Goal: Task Accomplishment & Management: Manage account settings

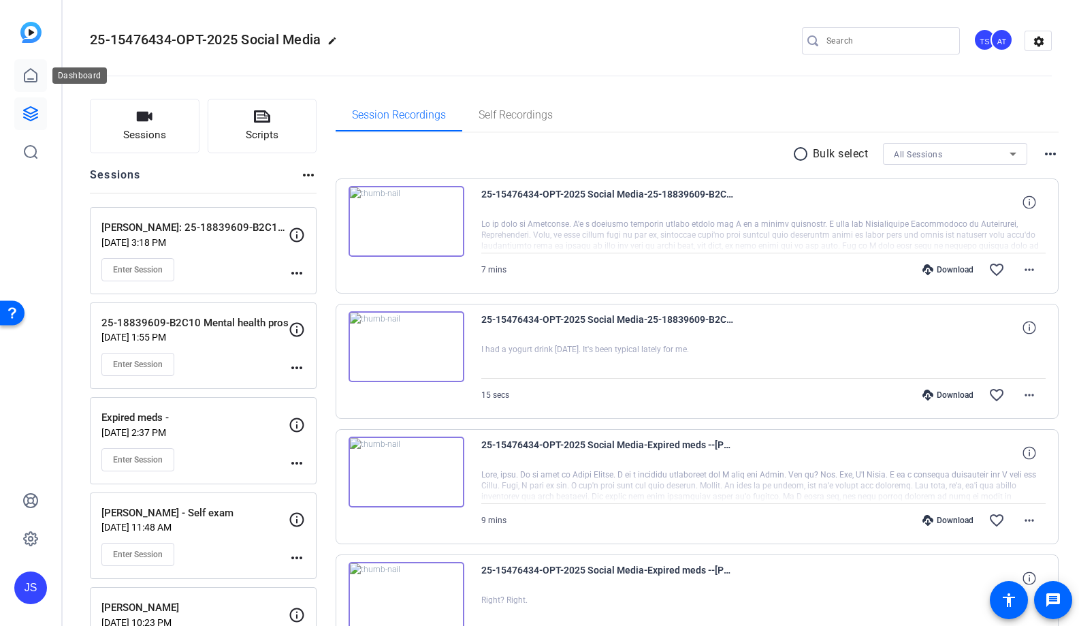
click at [31, 75] on icon at bounding box center [30, 75] width 16 height 16
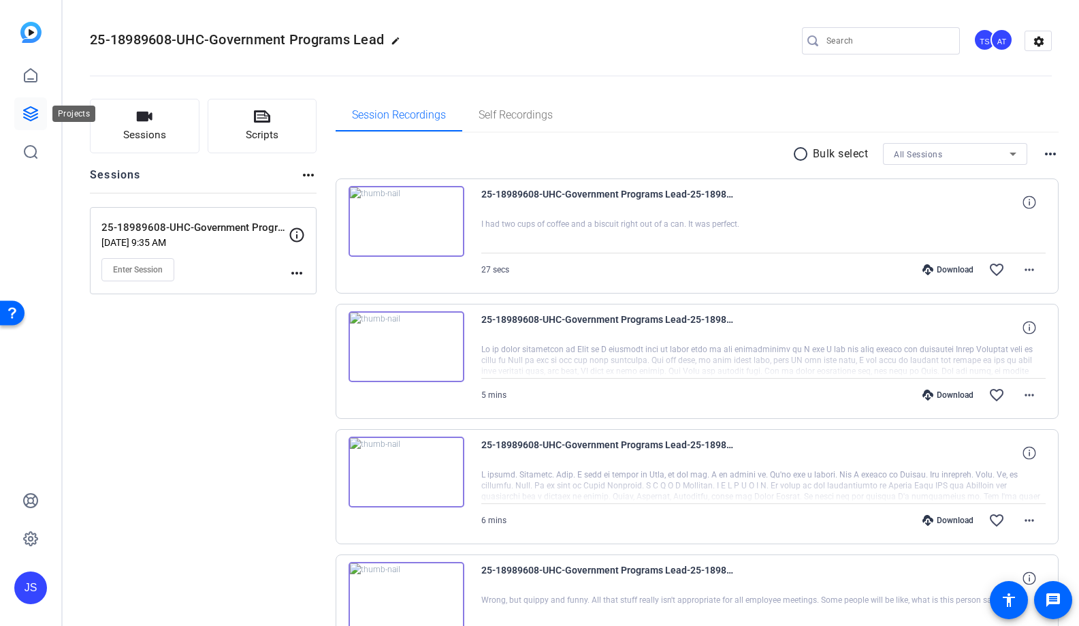
click at [25, 116] on icon at bounding box center [30, 114] width 16 height 16
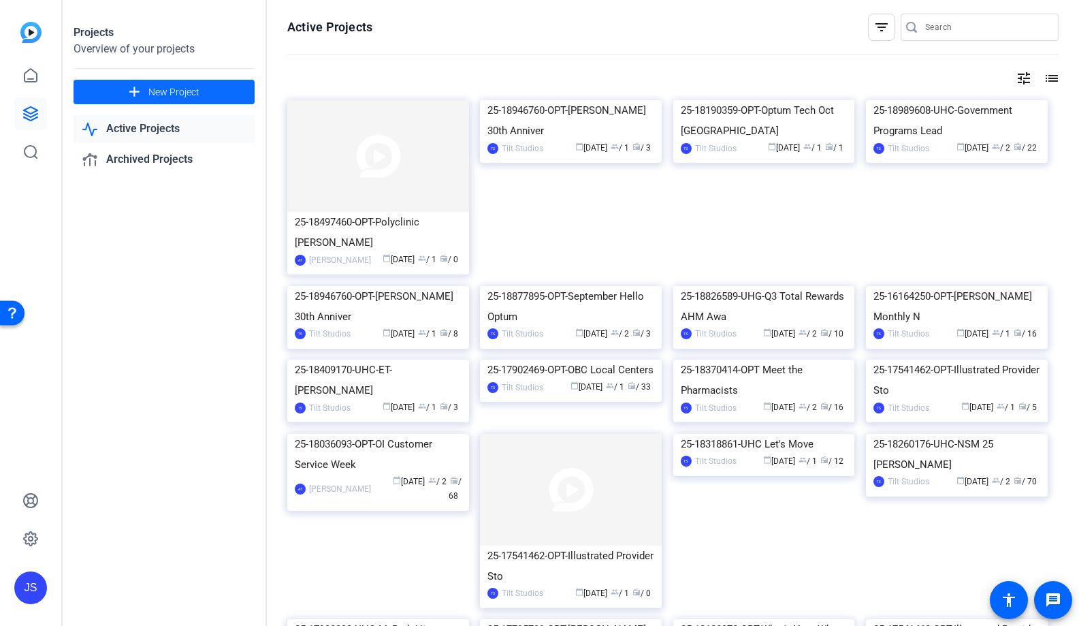
click at [165, 96] on span "New Project" at bounding box center [173, 92] width 51 height 14
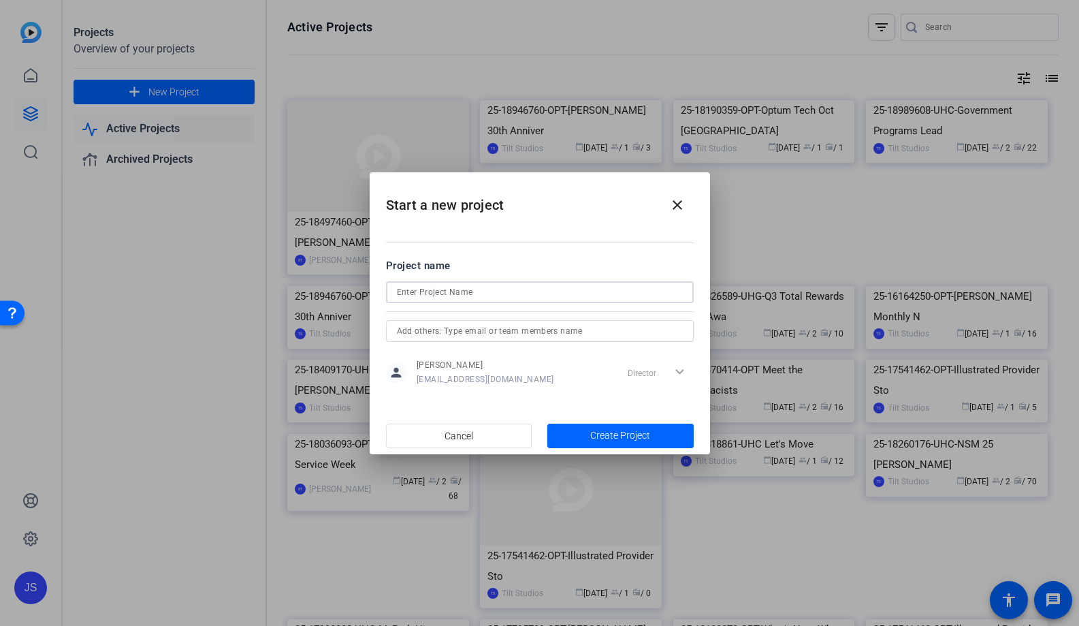
click at [429, 291] on input at bounding box center [540, 292] width 286 height 16
paste input "25-18839609-OPT-2025 Q4 Social"
type input "25-18839609-OPT-2025 Q4 Social"
click at [503, 329] on input "text" at bounding box center [540, 331] width 286 height 16
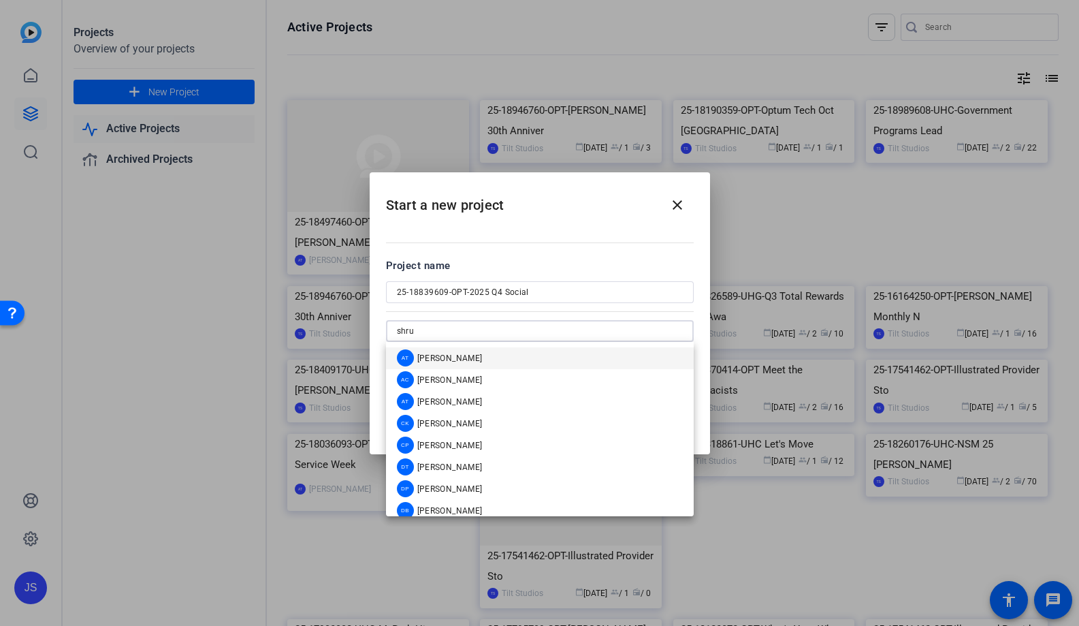
type input "[PERSON_NAME]"
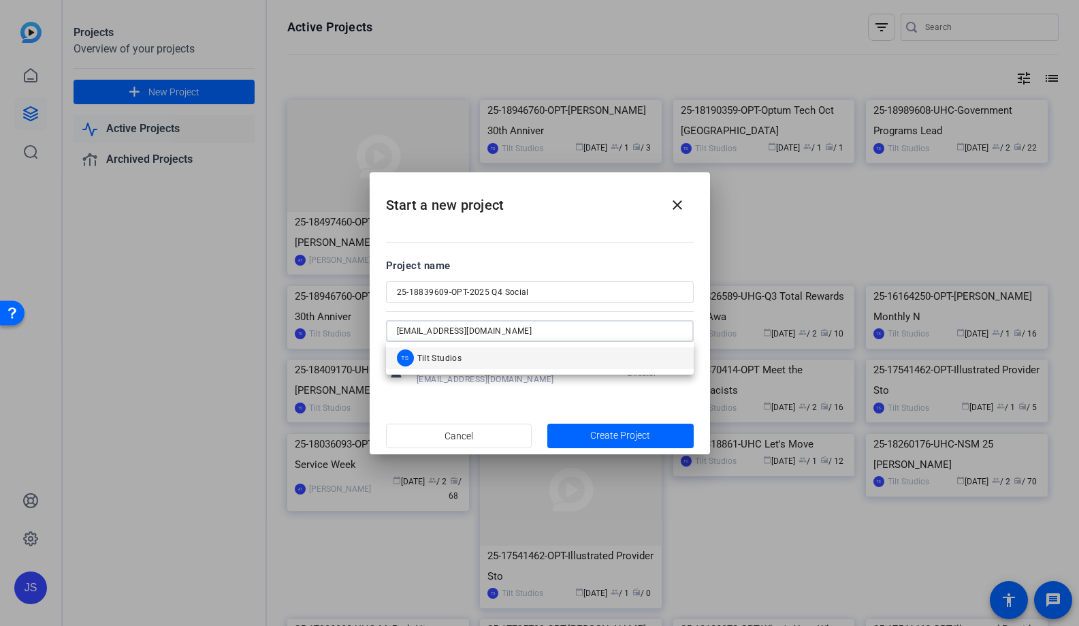
click at [503, 327] on input "[EMAIL_ADDRESS][DOMAIN_NAME]" at bounding box center [540, 331] width 286 height 16
type input "j"
type input "b"
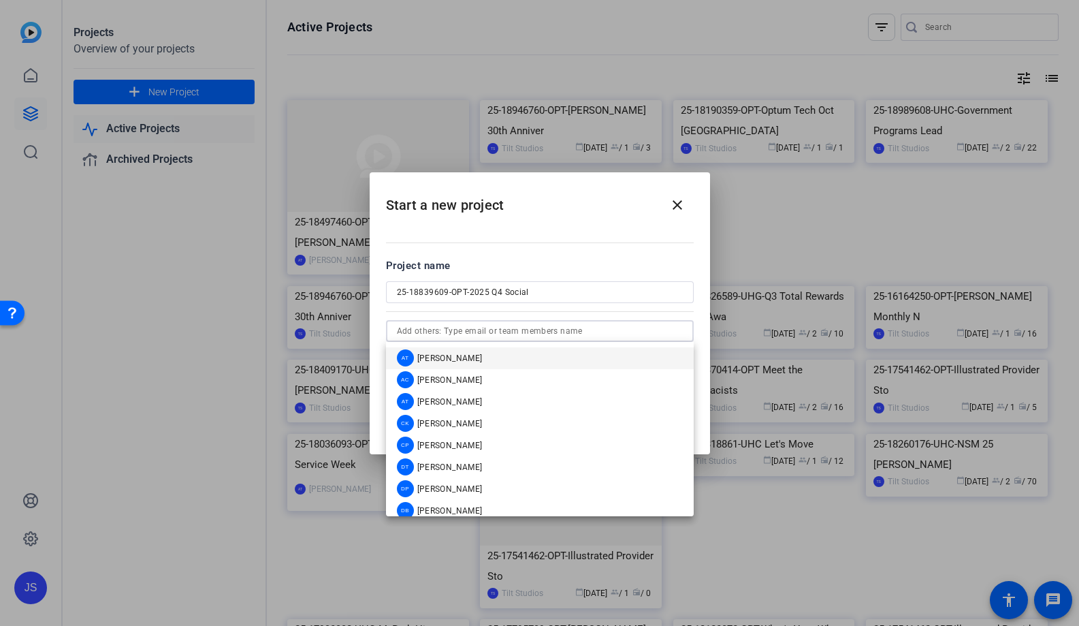
click at [528, 217] on h2 "Start a new project close" at bounding box center [540, 199] width 341 height 55
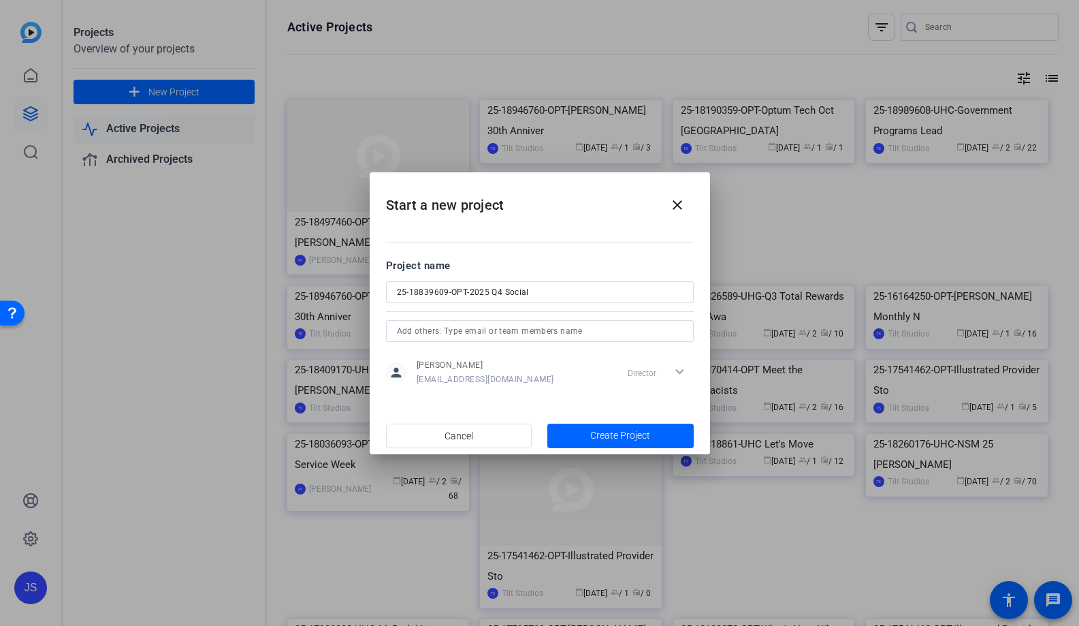
click at [490, 328] on input "text" at bounding box center [540, 331] width 286 height 16
click at [474, 332] on input "tilt" at bounding box center [540, 331] width 286 height 16
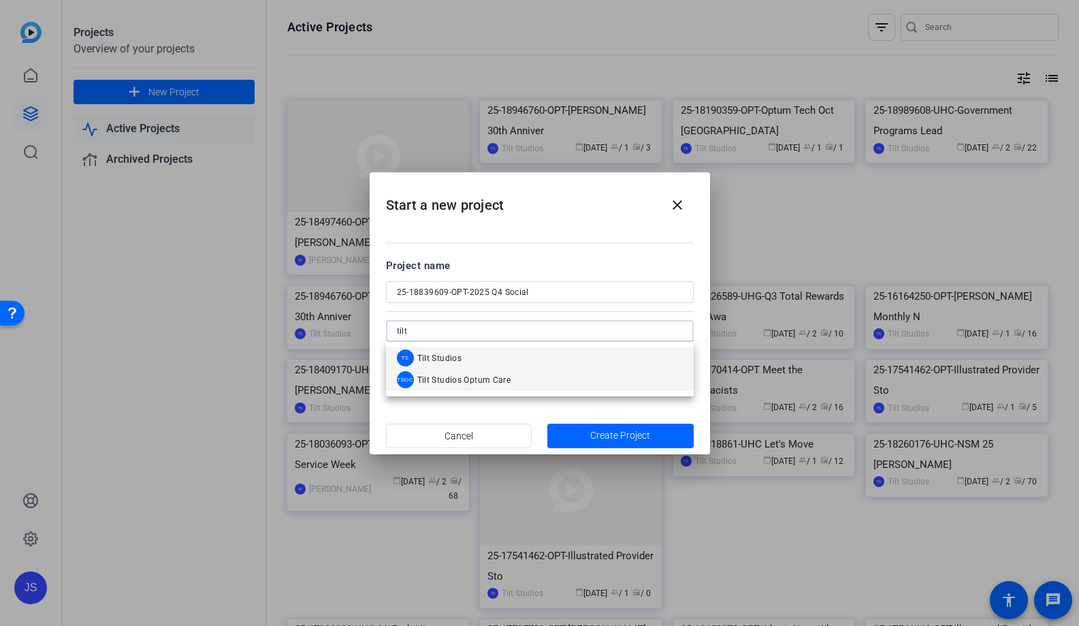
type input "tilt"
click at [392, 373] on mat-option "TSOC Tilt Studios Optum Care" at bounding box center [540, 380] width 308 height 22
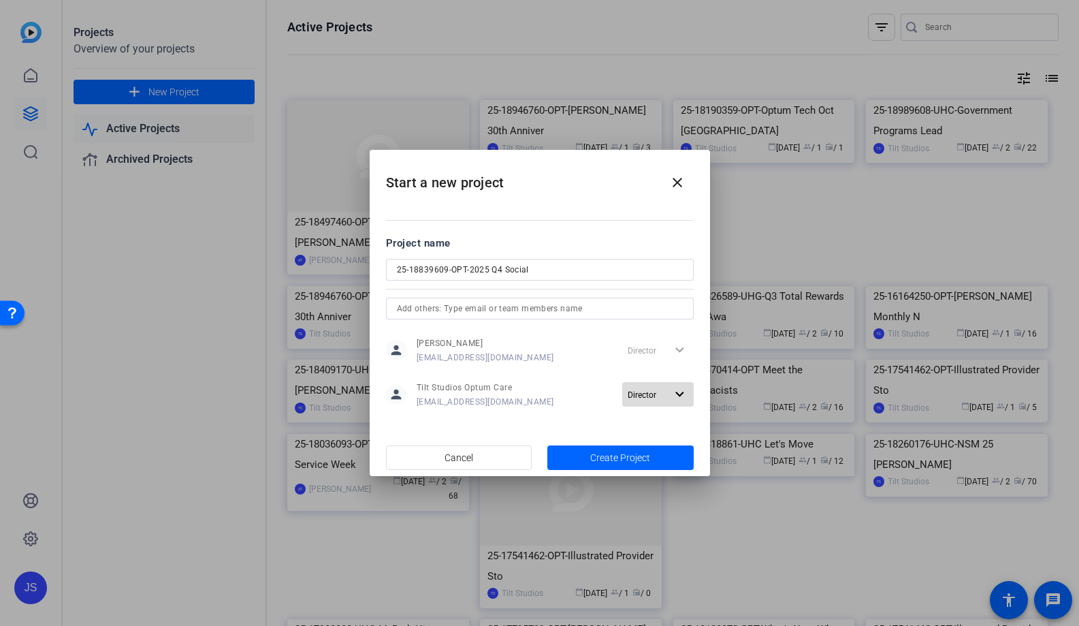
click at [678, 394] on mat-icon "expand_more" at bounding box center [680, 394] width 17 height 17
click at [667, 443] on span "Remove User" at bounding box center [658, 447] width 50 height 10
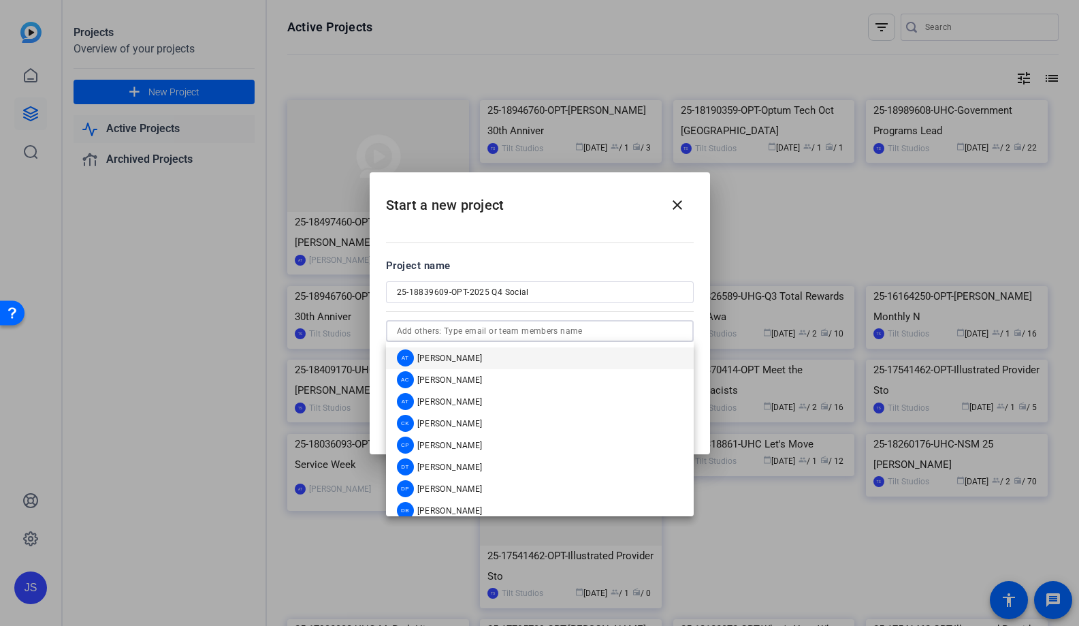
click at [546, 334] on input "text" at bounding box center [540, 331] width 286 height 16
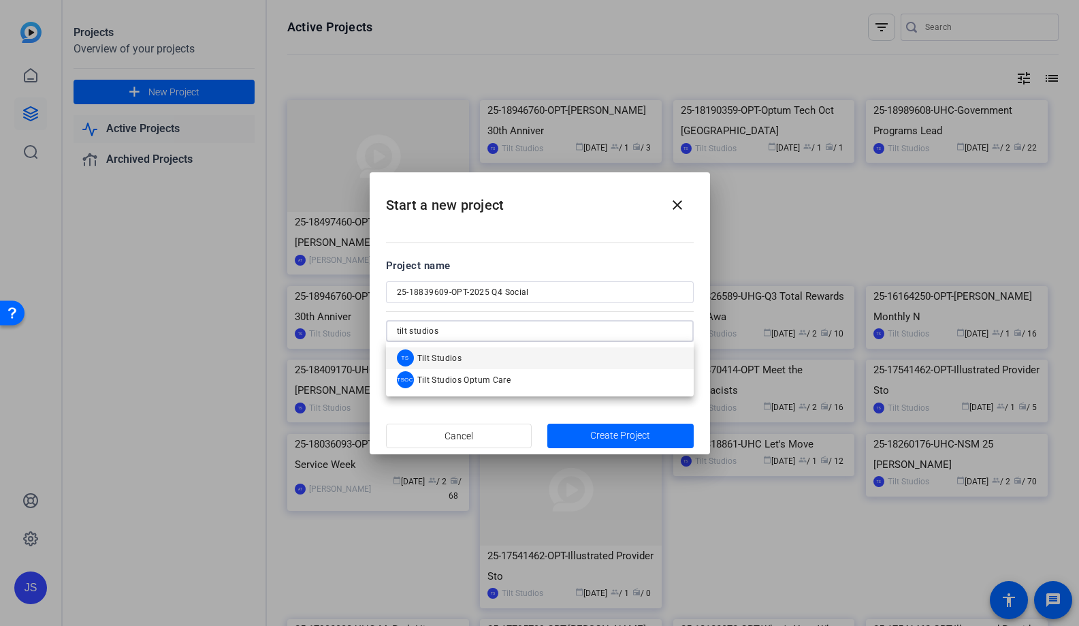
type input "tilt studios"
click at [454, 356] on span "Tilt Studios" at bounding box center [439, 358] width 45 height 11
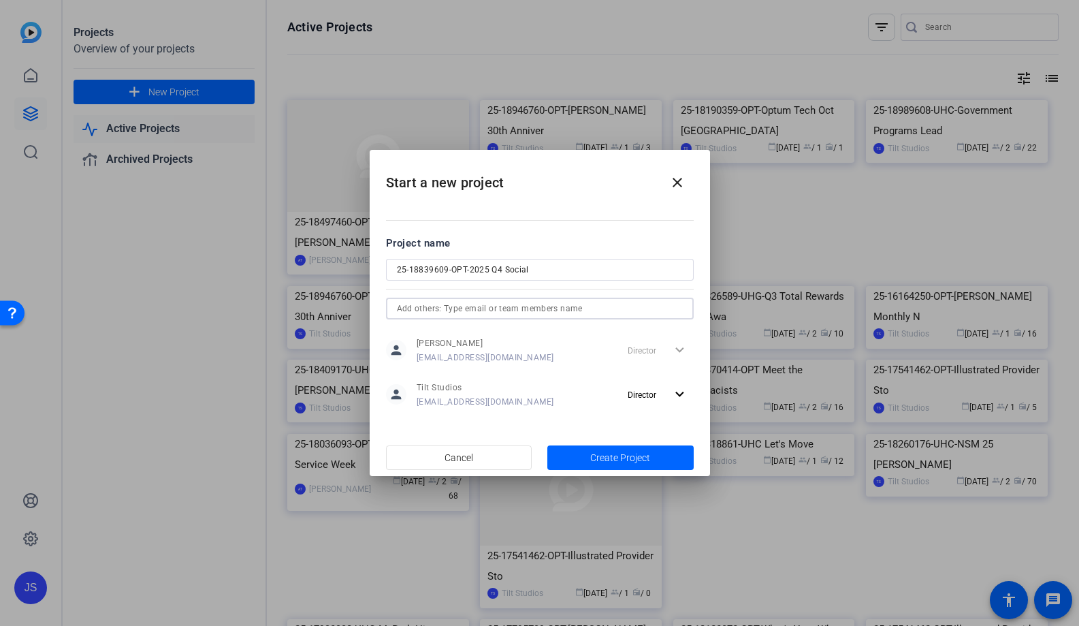
click at [498, 311] on input "text" at bounding box center [540, 308] width 286 height 16
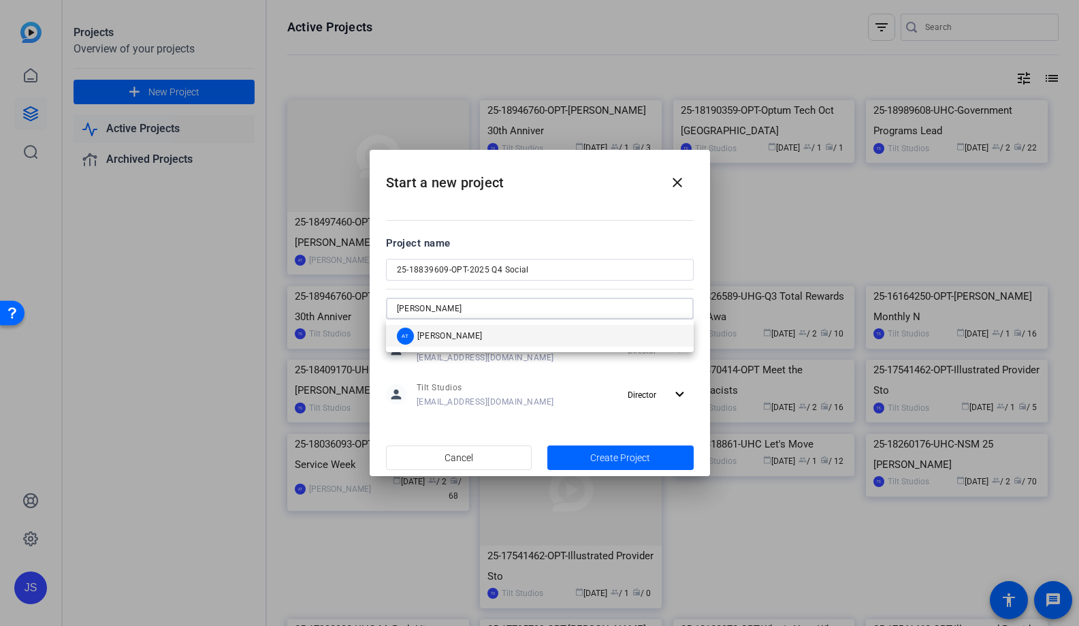
type input "[PERSON_NAME]"
click at [483, 341] on span "[PERSON_NAME]" at bounding box center [449, 335] width 65 height 11
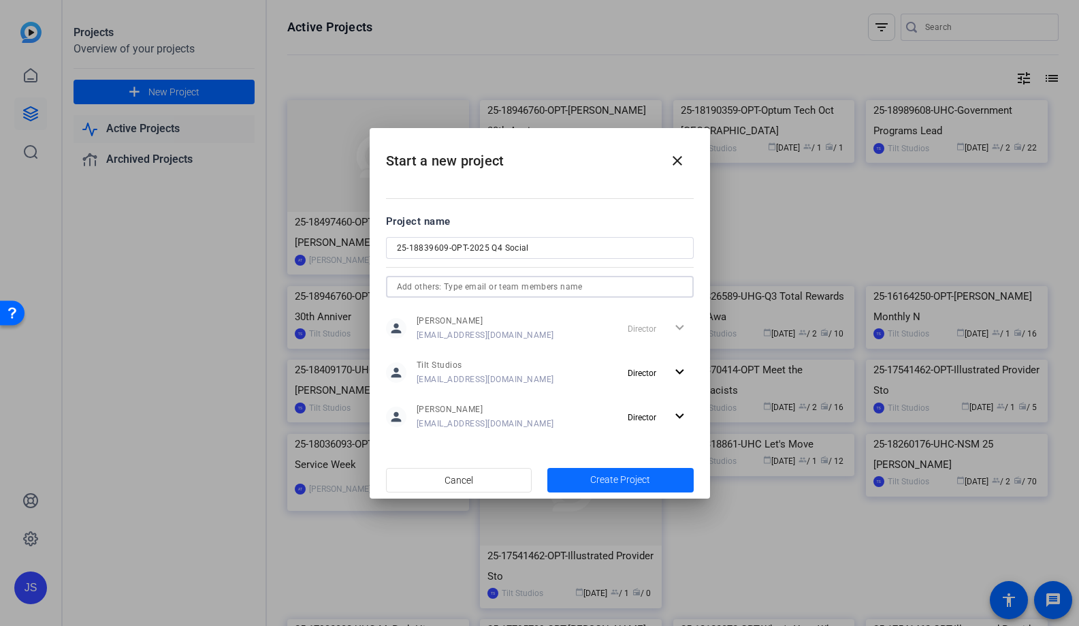
click at [625, 486] on span "Create Project" at bounding box center [620, 480] width 60 height 14
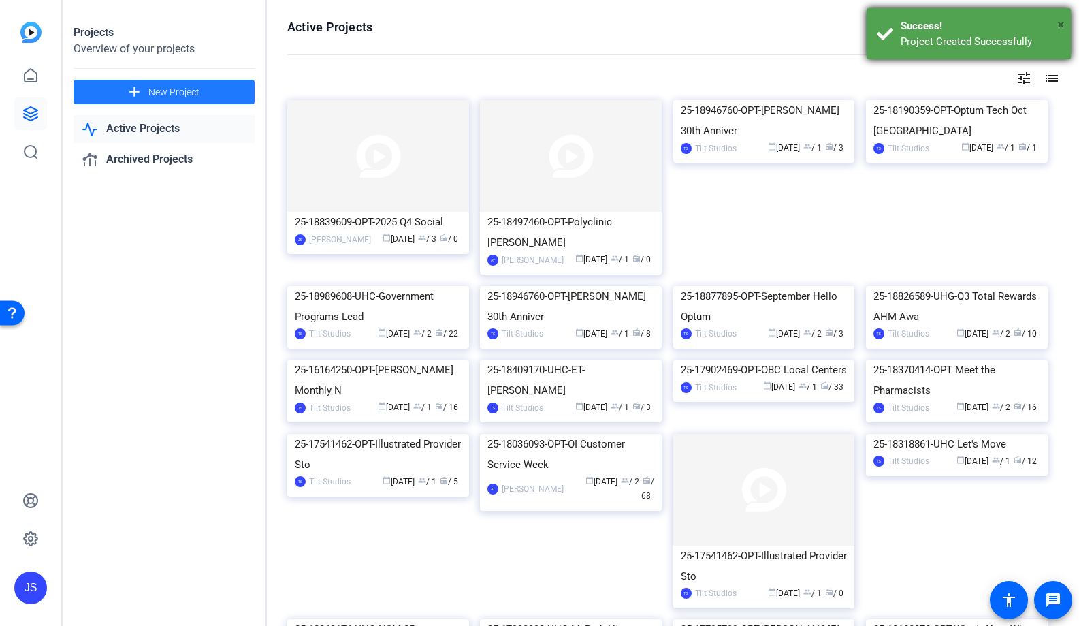
click at [1059, 28] on span "×" at bounding box center [1061, 24] width 7 height 16
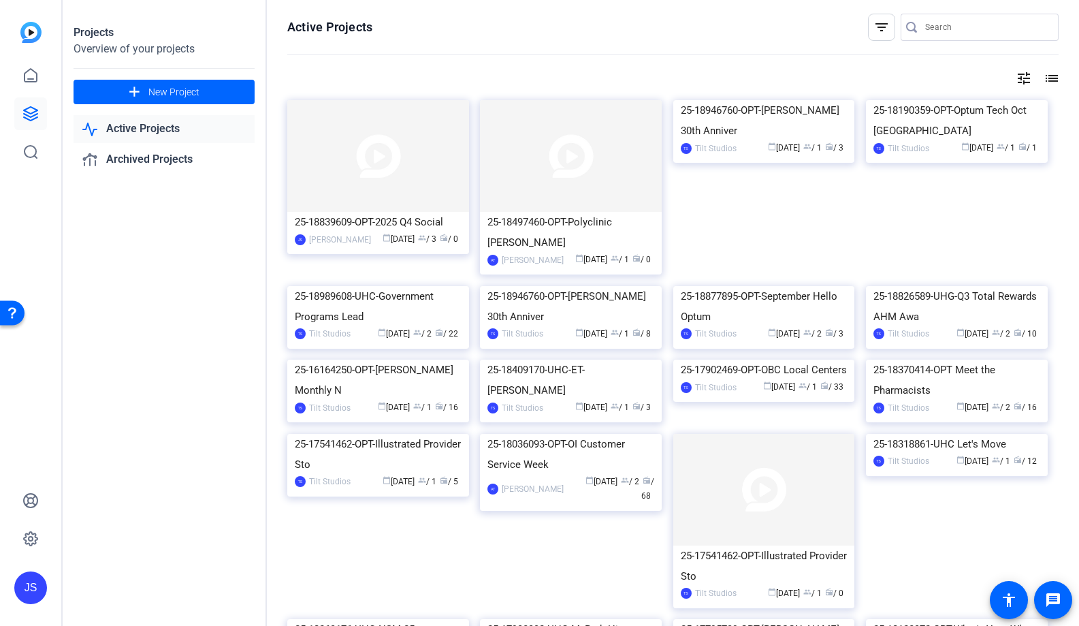
click at [159, 333] on div "Projects Overview of your projects add New Project Active Projects Archived Pro…" at bounding box center [165, 313] width 204 height 626
click at [36, 535] on icon at bounding box center [31, 539] width 14 height 14
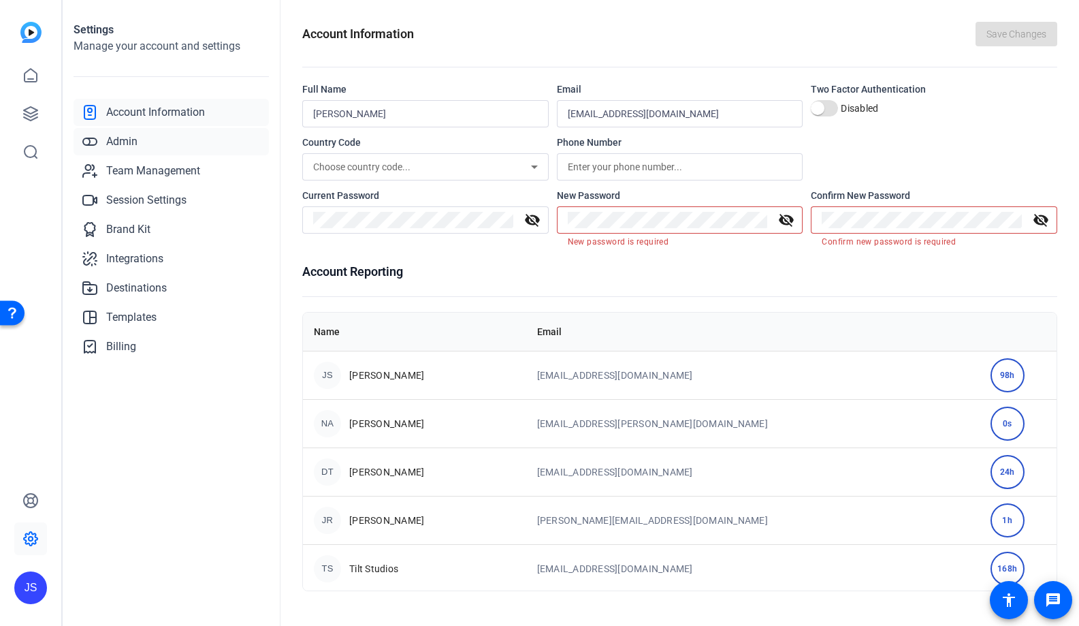
click at [142, 145] on link "Admin" at bounding box center [171, 141] width 195 height 27
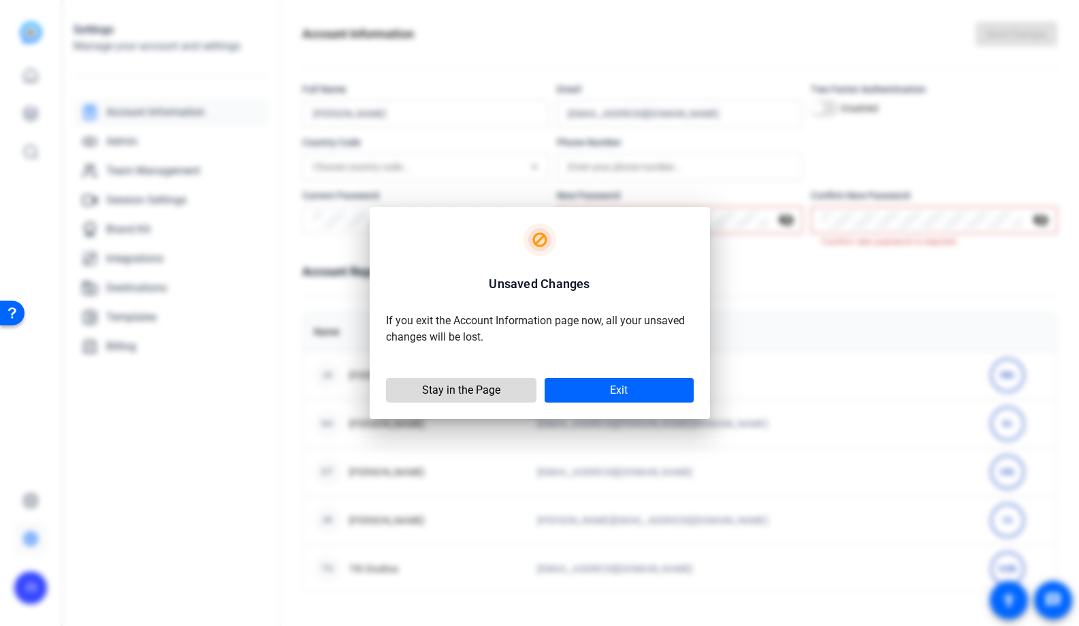
click at [521, 394] on span at bounding box center [461, 390] width 149 height 33
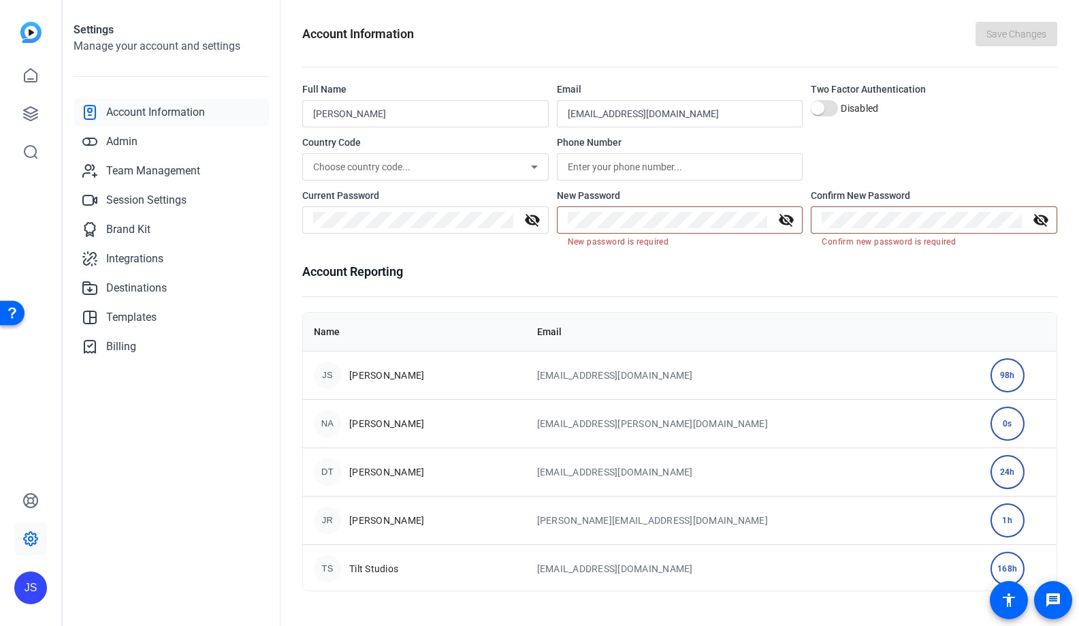
click at [187, 466] on div "Settings Manage your account and settings Account Information Admin Team Manage…" at bounding box center [172, 313] width 218 height 626
click at [160, 446] on div "Settings Manage your account and settings Account Information Admin Team Manage…" at bounding box center [172, 313] width 218 height 626
click at [176, 174] on span "Team Management" at bounding box center [153, 171] width 94 height 16
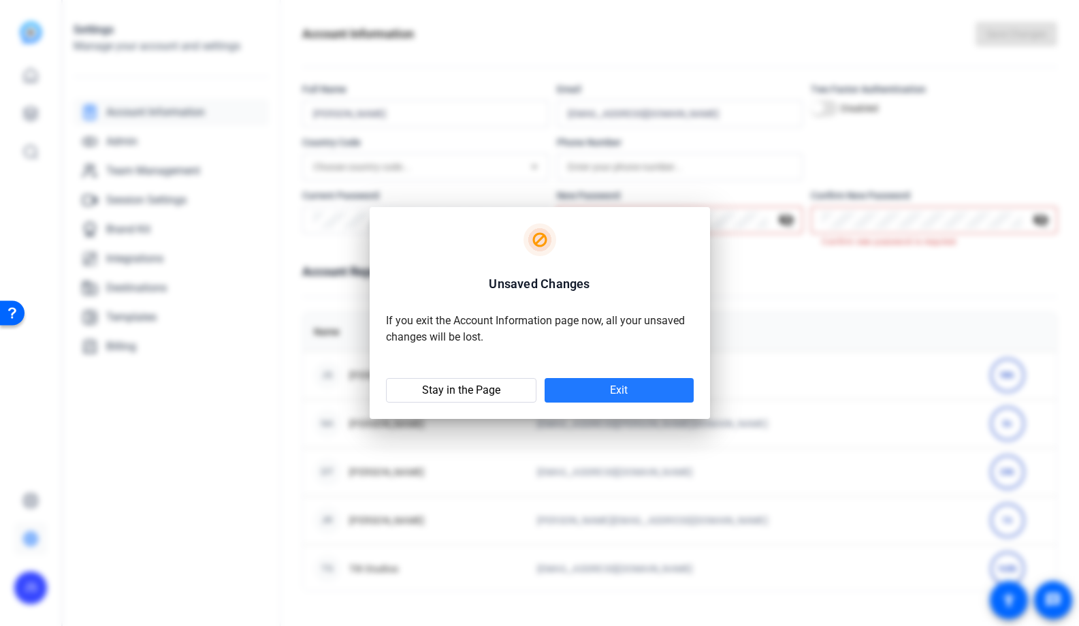
click at [610, 388] on span "Exit" at bounding box center [619, 390] width 18 height 14
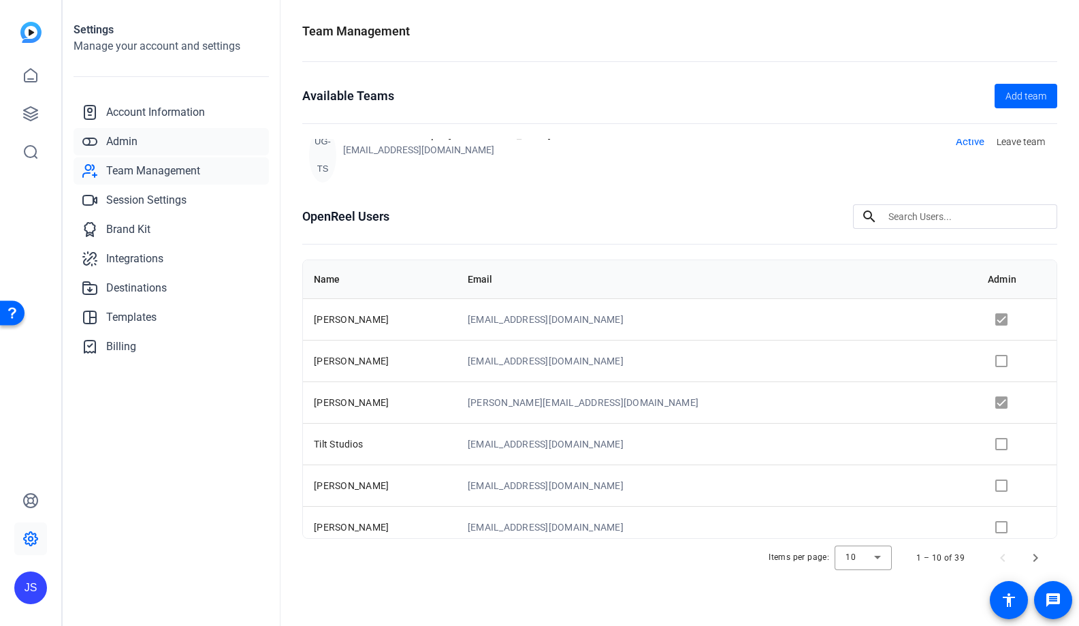
click at [135, 143] on span "Admin" at bounding box center [121, 141] width 31 height 16
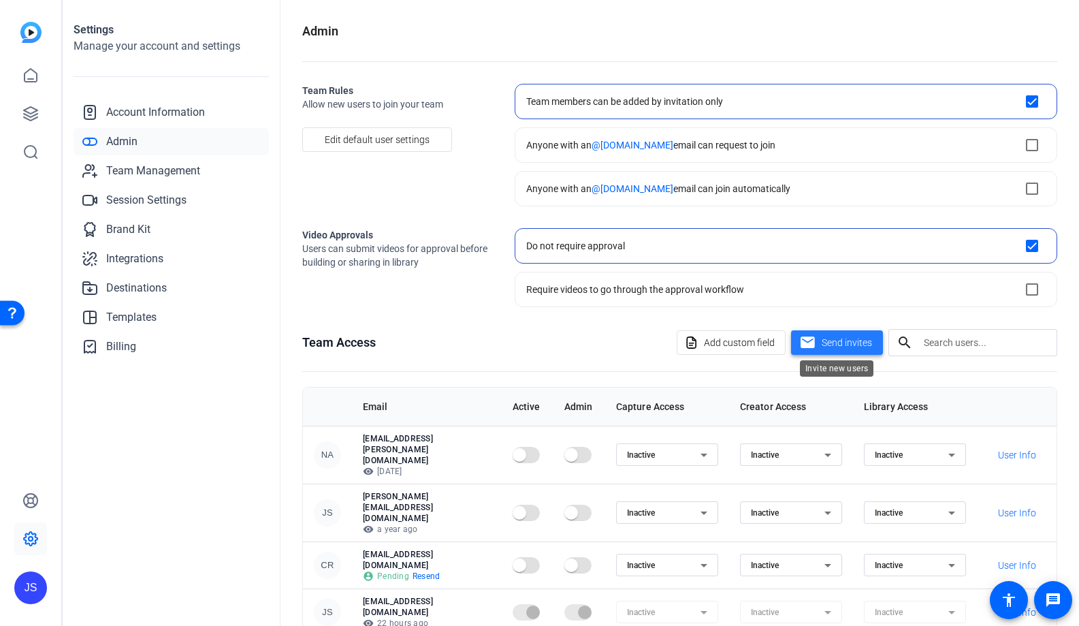
click at [838, 339] on span "Send invites" at bounding box center [847, 343] width 50 height 14
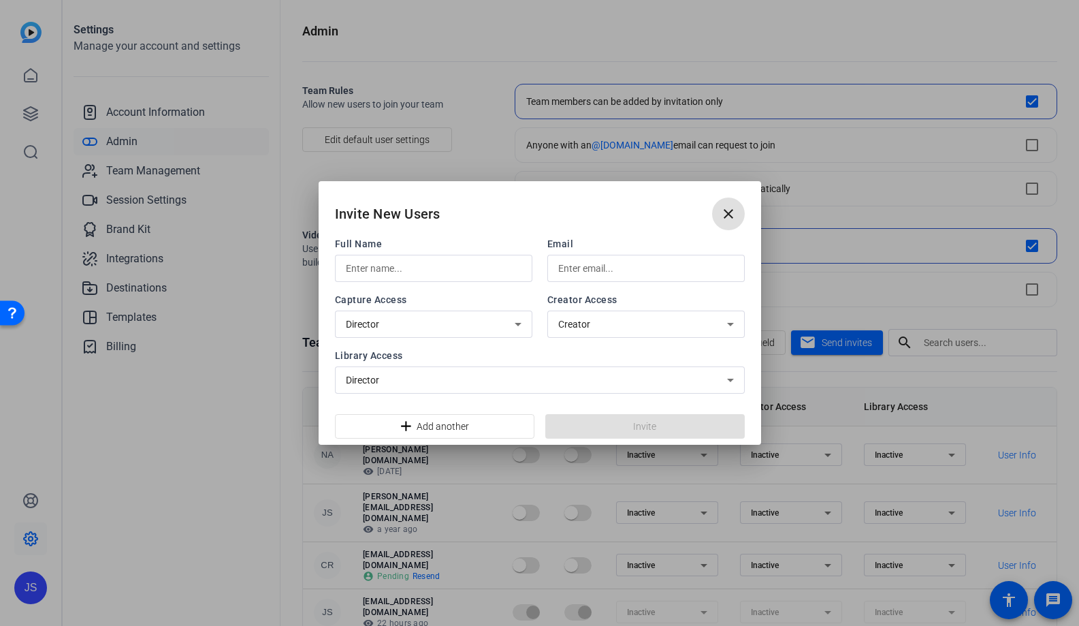
click at [413, 270] on input "text" at bounding box center [434, 268] width 176 height 16
type input "[PERSON_NAME]"
click at [621, 270] on input "text" at bounding box center [646, 268] width 176 height 16
click at [728, 221] on button "close" at bounding box center [728, 214] width 33 height 33
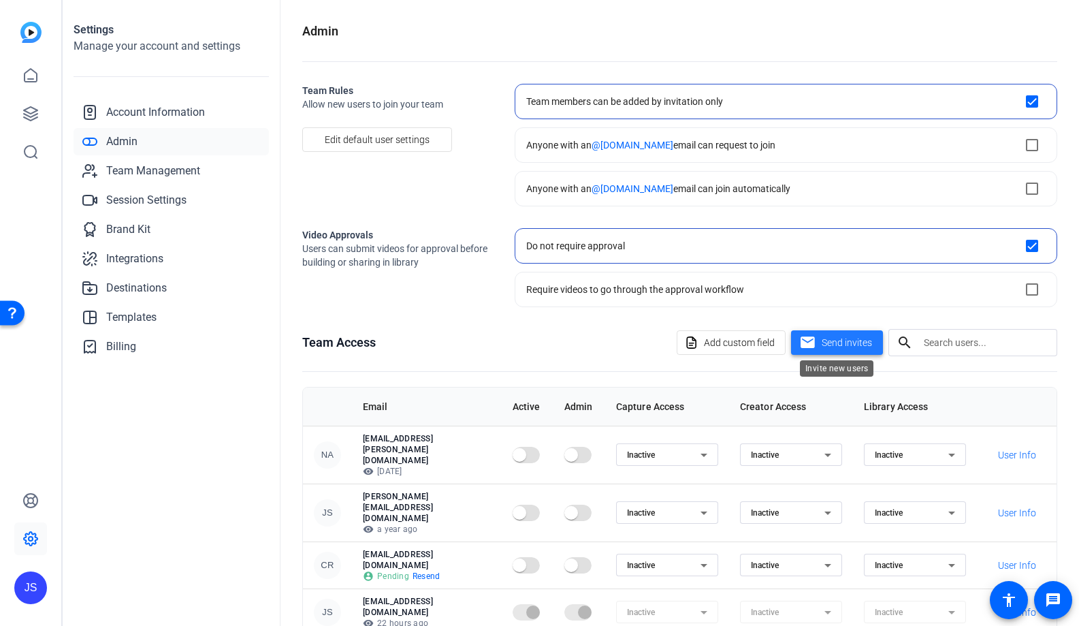
click at [804, 335] on mat-icon "mail" at bounding box center [808, 342] width 17 height 17
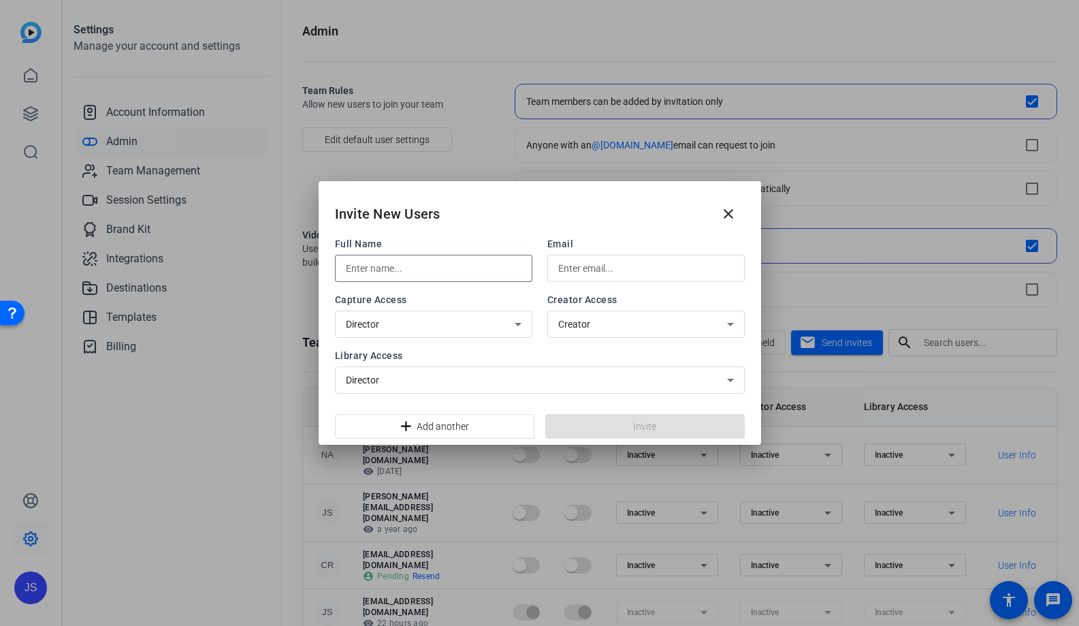
click at [388, 267] on input "text" at bounding box center [434, 268] width 176 height 16
type input "[PERSON_NAME]"
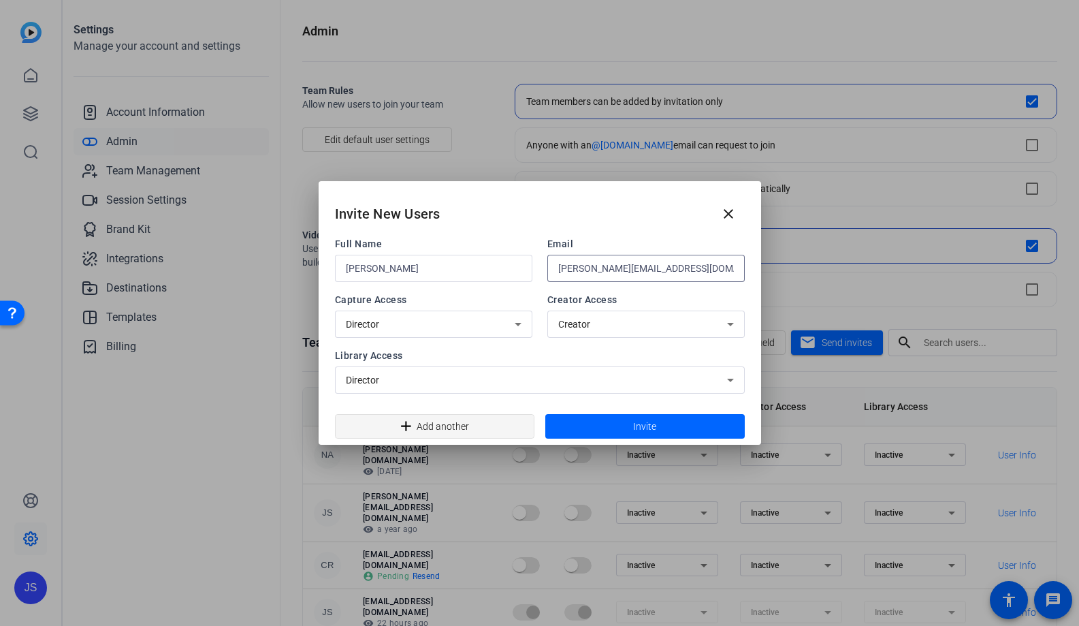
type input "[PERSON_NAME][EMAIL_ADDRESS][DOMAIN_NAME]"
click at [412, 330] on div "Director" at bounding box center [430, 324] width 169 height 16
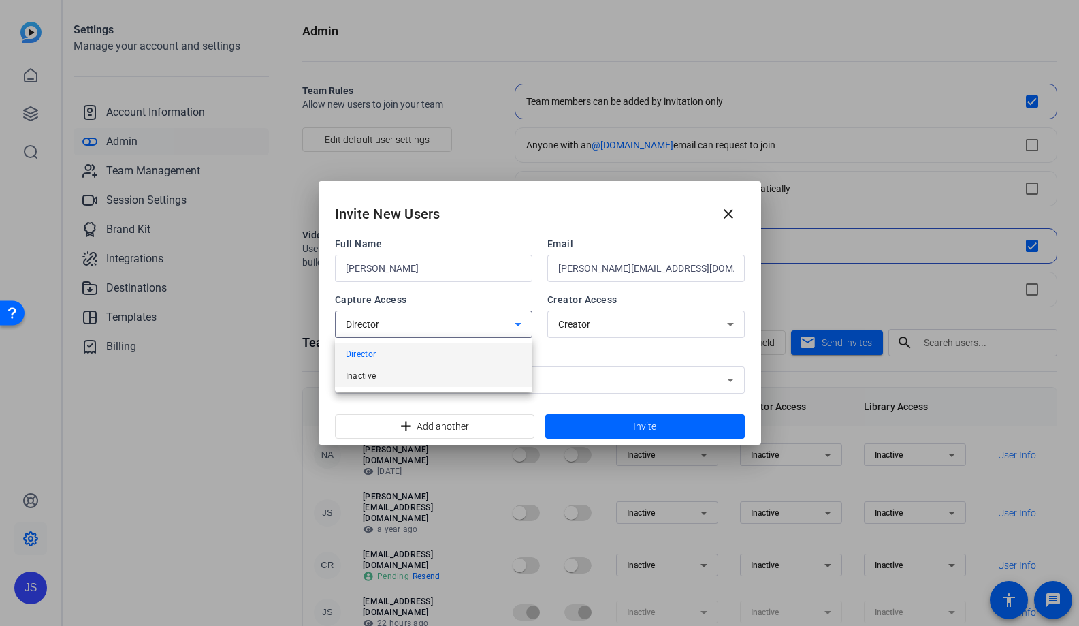
click at [376, 372] on mat-option "Inactive" at bounding box center [434, 376] width 198 height 22
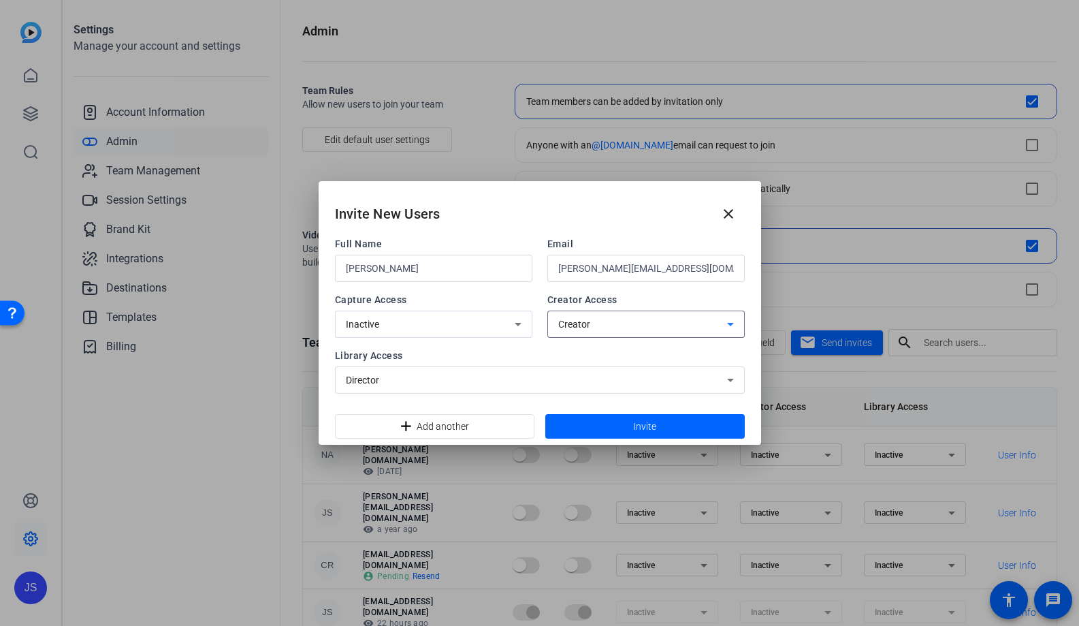
click at [574, 319] on span "Creator" at bounding box center [574, 324] width 32 height 11
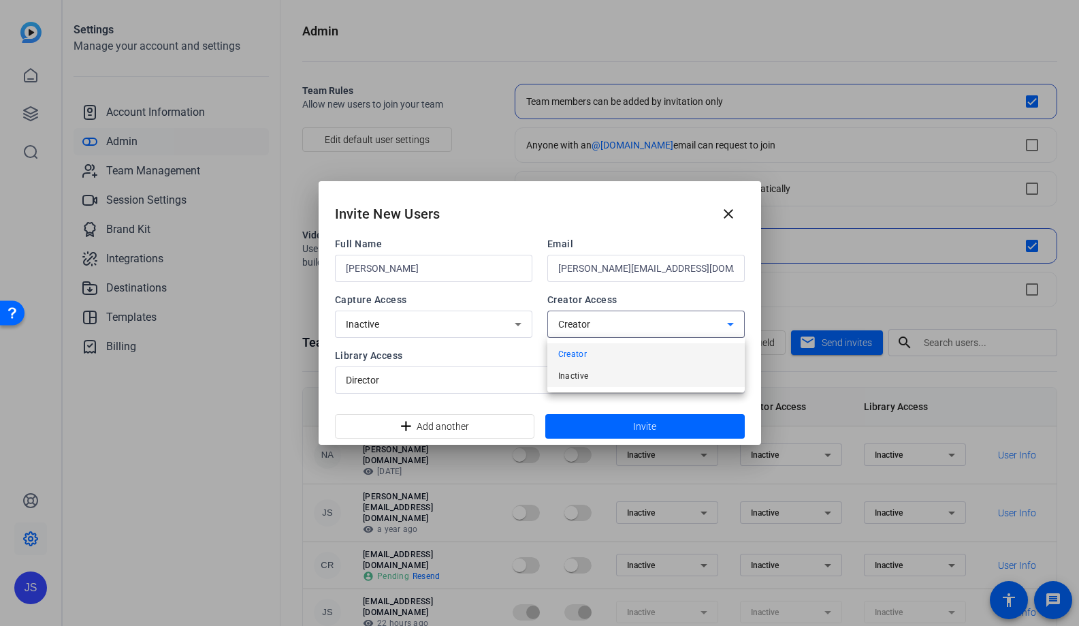
click at [571, 368] on span "Inactive" at bounding box center [573, 376] width 31 height 16
click at [531, 379] on div "Director" at bounding box center [536, 380] width 381 height 16
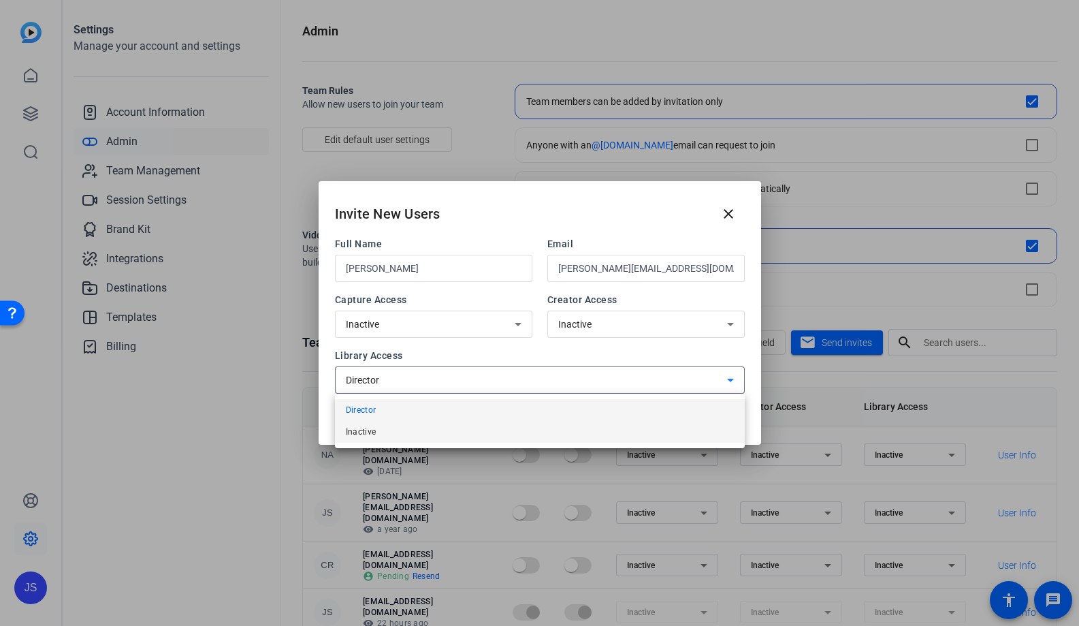
click at [434, 430] on mat-option "Inactive" at bounding box center [540, 432] width 410 height 22
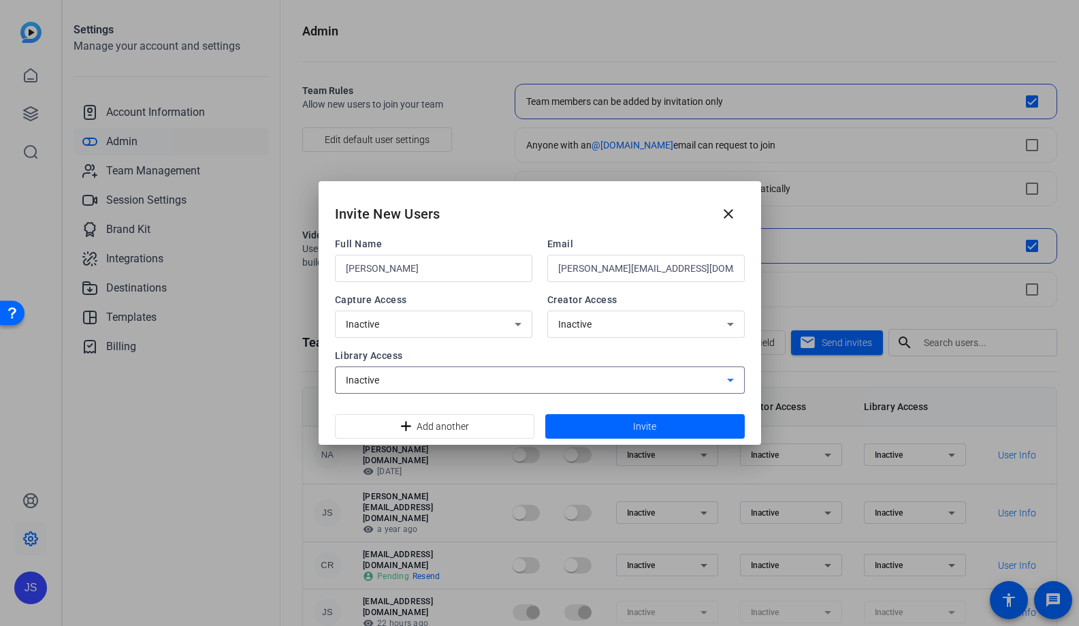
click at [541, 347] on div "Full Name [PERSON_NAME] Email [PERSON_NAME][EMAIL_ADDRESS][DOMAIN_NAME] Capture…" at bounding box center [540, 315] width 410 height 157
click at [610, 426] on span at bounding box center [646, 426] width 200 height 33
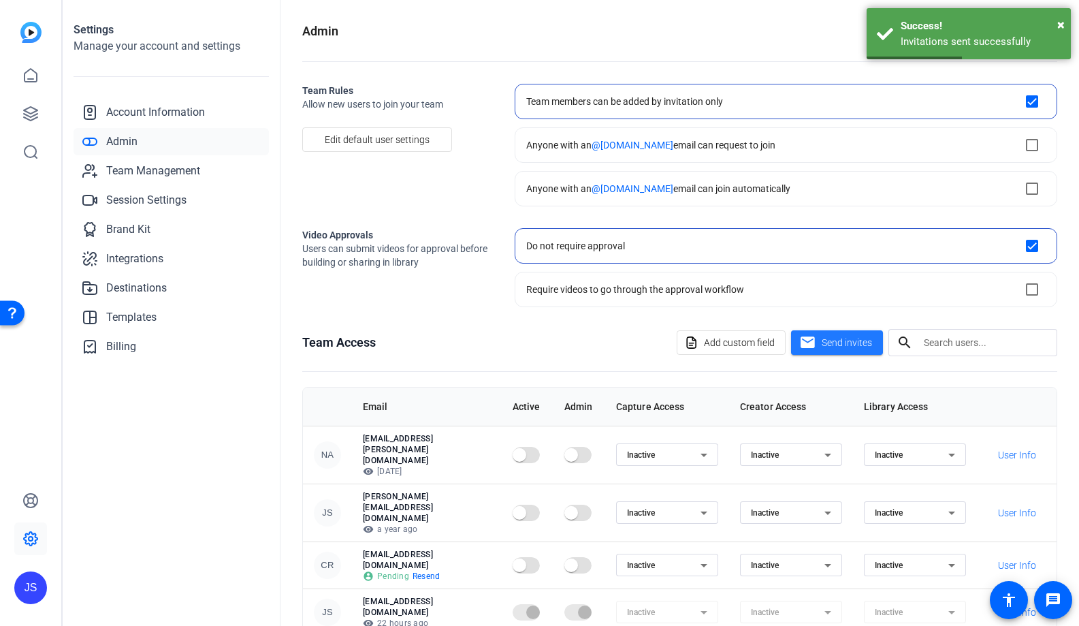
click at [458, 206] on openreel-admin "Admin Team Rules Allow new users to join your team Edit default user settings T…" at bounding box center [679, 363] width 755 height 682
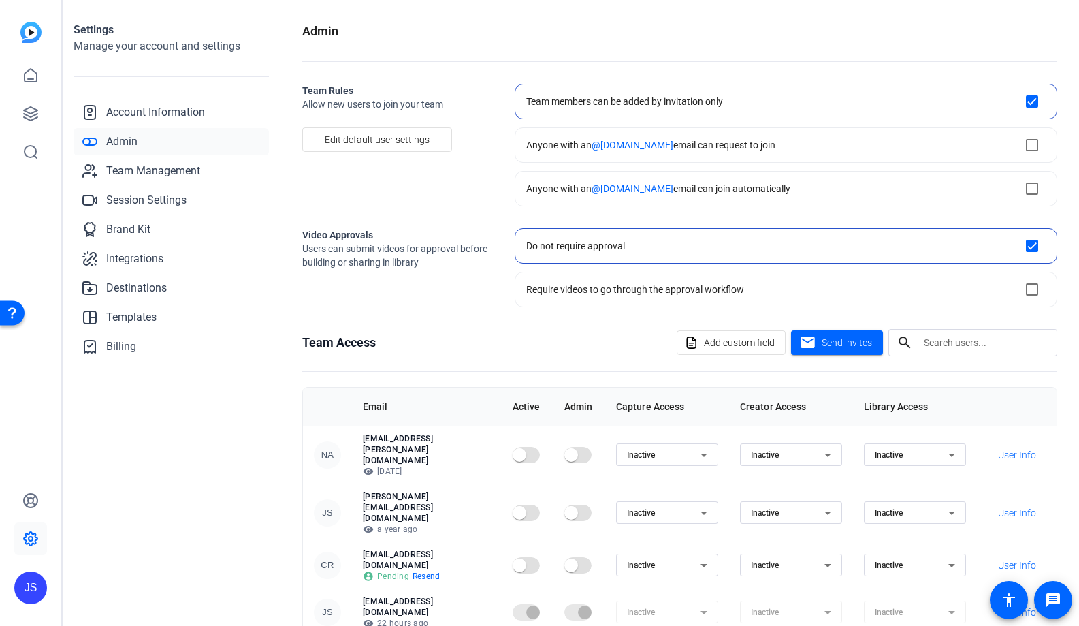
click at [281, 390] on div "Admin Team Rules Allow new users to join your team Edit default user settings T…" at bounding box center [680, 313] width 799 height 626
